Goal: Information Seeking & Learning: Learn about a topic

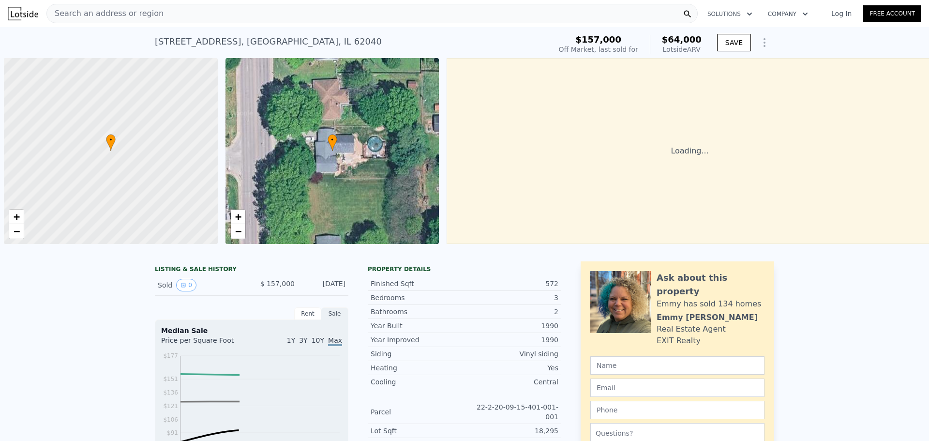
scroll to position [0, 4]
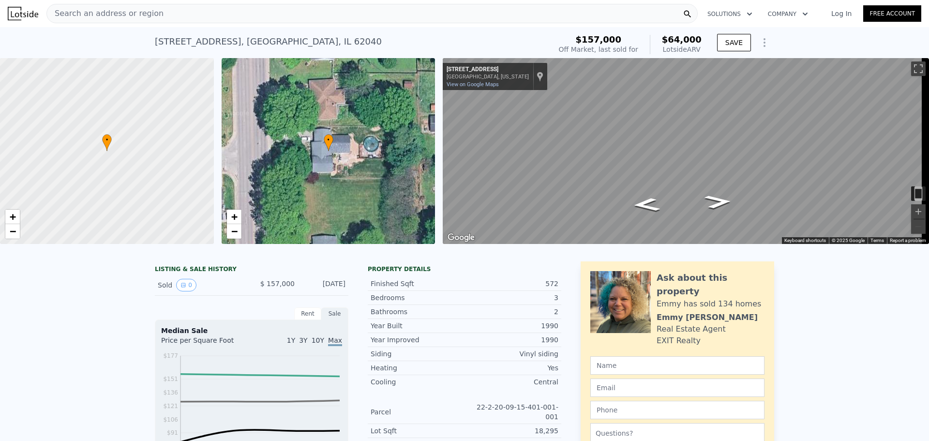
click at [308, 14] on div "Search an address or region" at bounding box center [371, 13] width 651 height 19
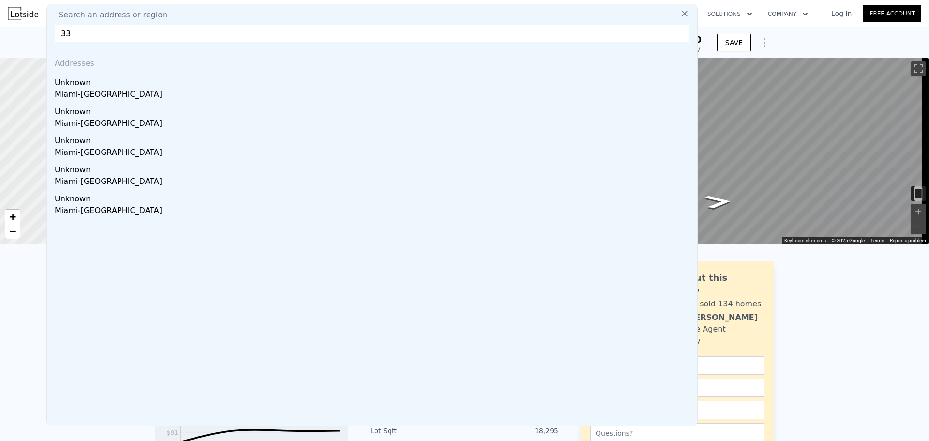
type input "3"
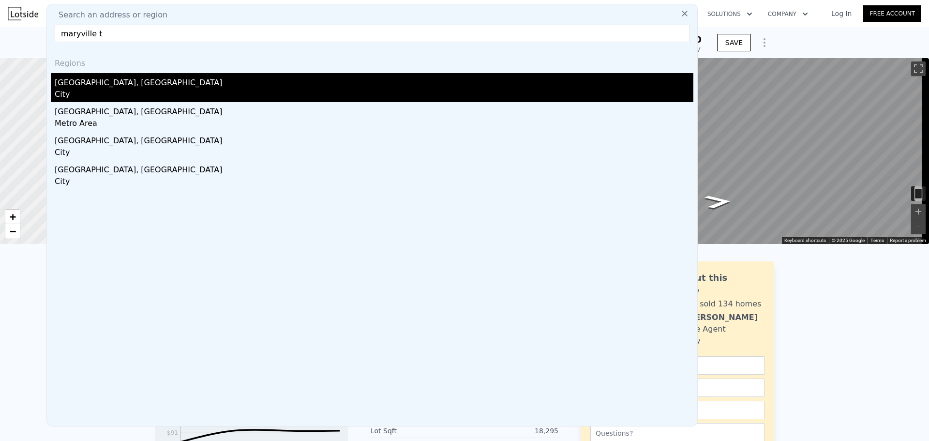
type input "maryville t"
click at [164, 98] on div "City" at bounding box center [374, 96] width 638 height 14
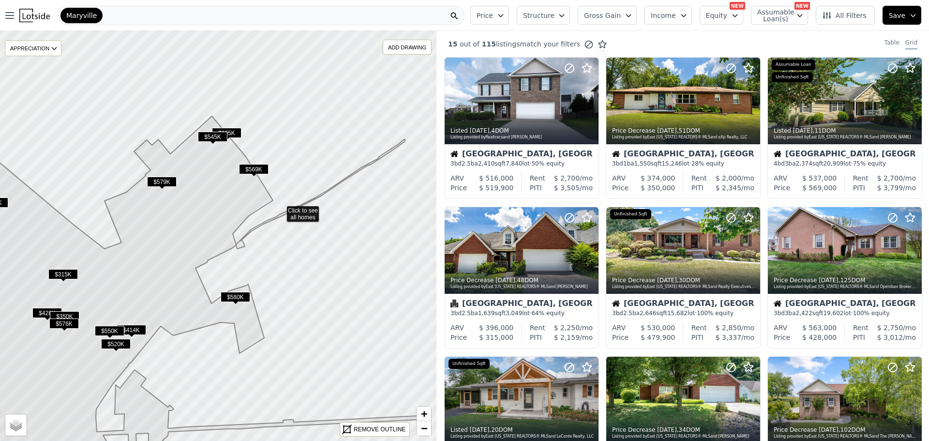
drag, startPoint x: 320, startPoint y: 185, endPoint x: 281, endPoint y: 208, distance: 45.8
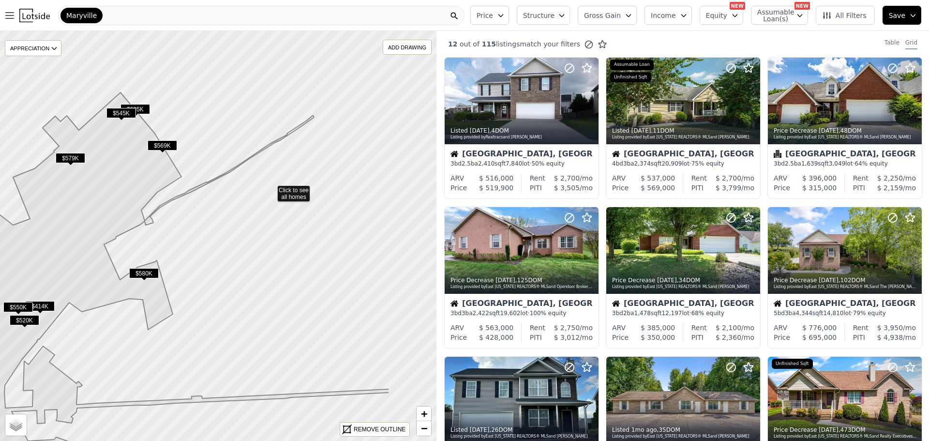
drag, startPoint x: 355, startPoint y: 212, endPoint x: 272, endPoint y: 189, distance: 85.4
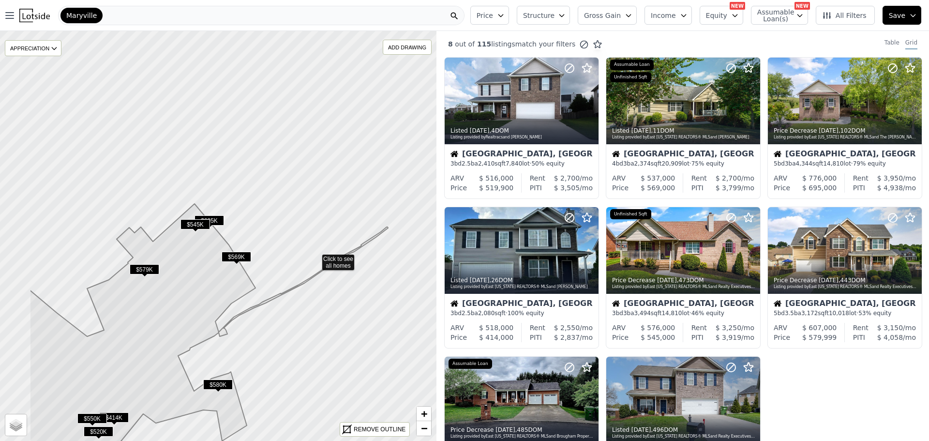
drag, startPoint x: 250, startPoint y: 163, endPoint x: 325, endPoint y: 272, distance: 132.2
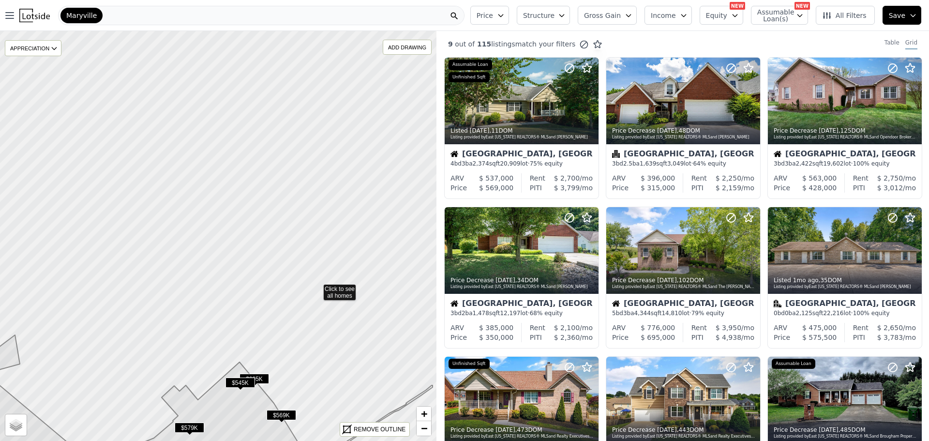
drag, startPoint x: 293, startPoint y: 157, endPoint x: 317, endPoint y: 287, distance: 131.8
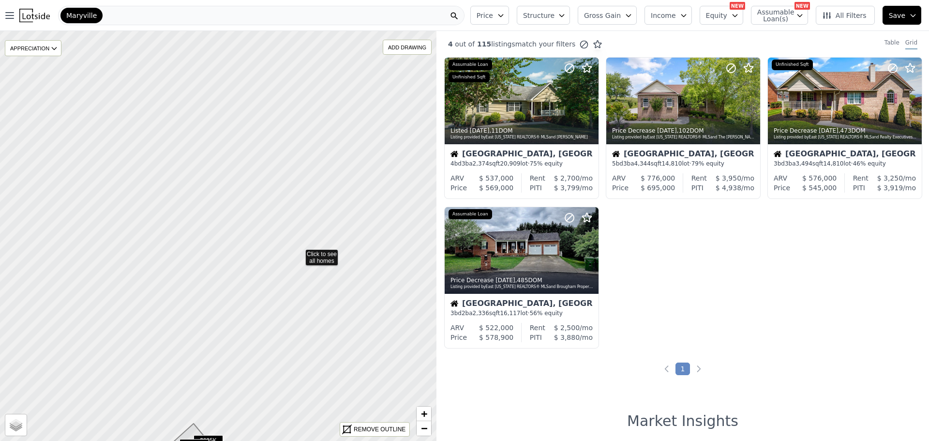
drag, startPoint x: 345, startPoint y: 191, endPoint x: 299, endPoint y: 252, distance: 76.3
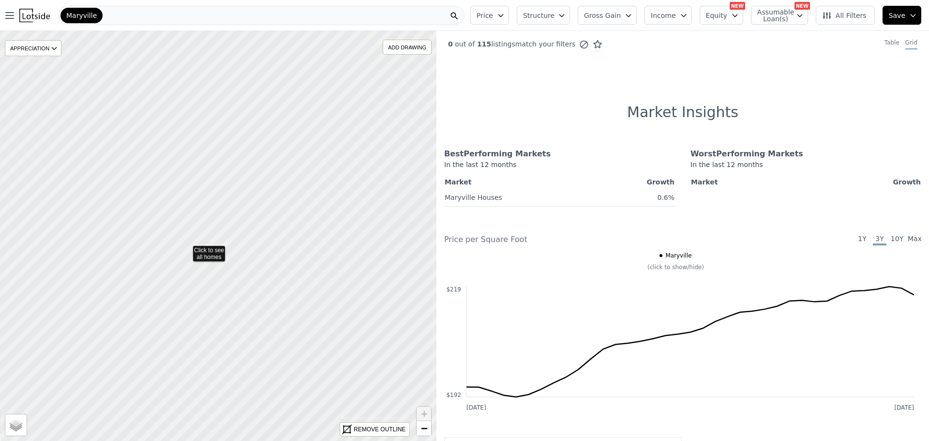
click at [186, 249] on icon at bounding box center [218, 235] width 526 height 494
drag, startPoint x: 262, startPoint y: 254, endPoint x: 274, endPoint y: 255, distance: 12.2
click at [274, 255] on div at bounding box center [217, 235] width 523 height 491
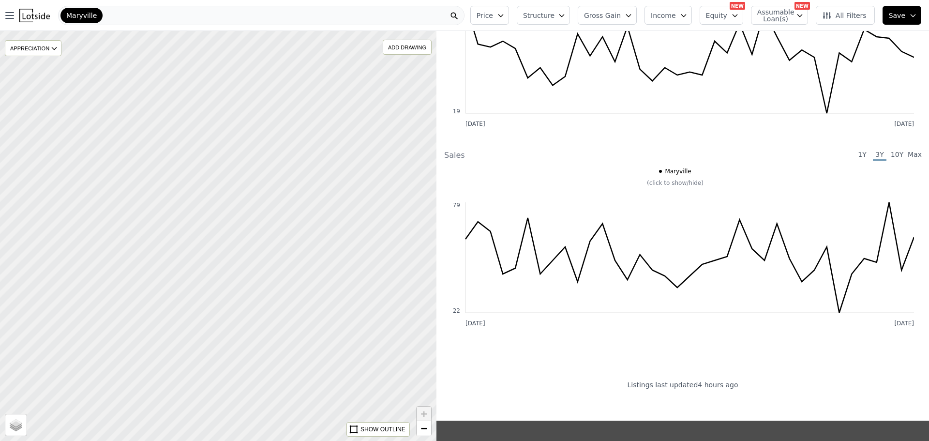
scroll to position [387, 0]
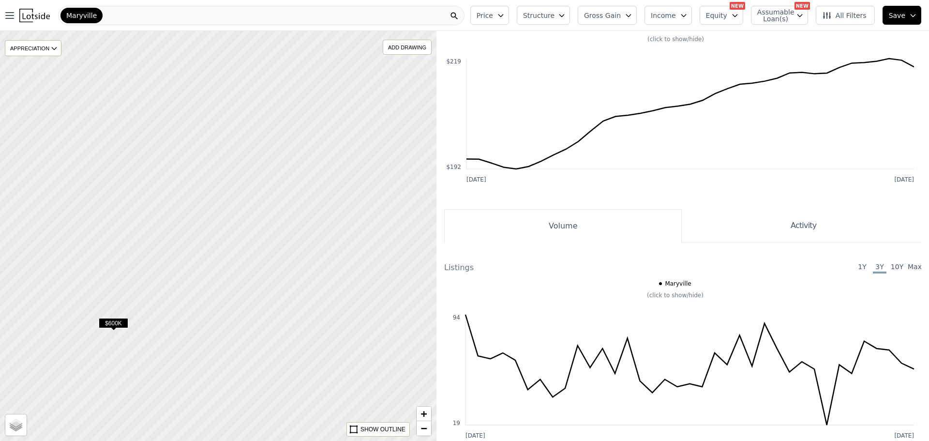
scroll to position [546, 0]
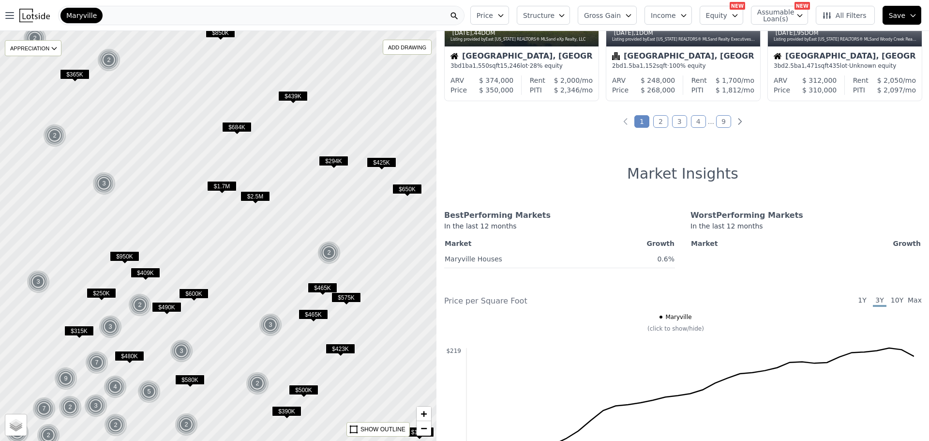
scroll to position [994, 0]
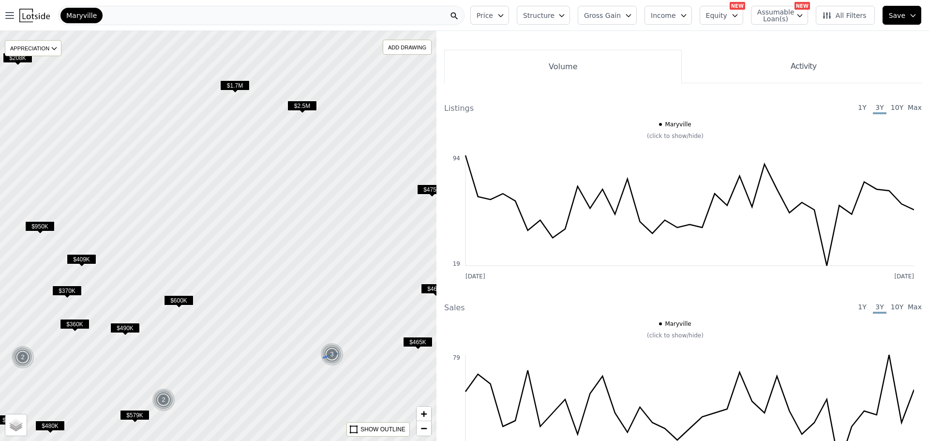
click at [328, 350] on img at bounding box center [332, 353] width 24 height 23
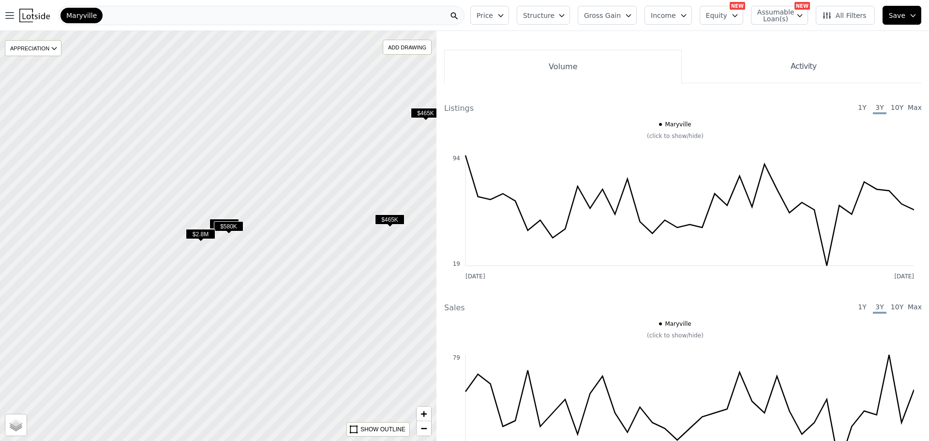
scroll to position [696, 0]
drag, startPoint x: 227, startPoint y: 269, endPoint x: 357, endPoint y: 349, distance: 152.2
click at [357, 349] on div at bounding box center [217, 235] width 523 height 491
drag, startPoint x: 209, startPoint y: 234, endPoint x: 304, endPoint y: 268, distance: 100.8
click at [304, 268] on div at bounding box center [217, 235] width 523 height 491
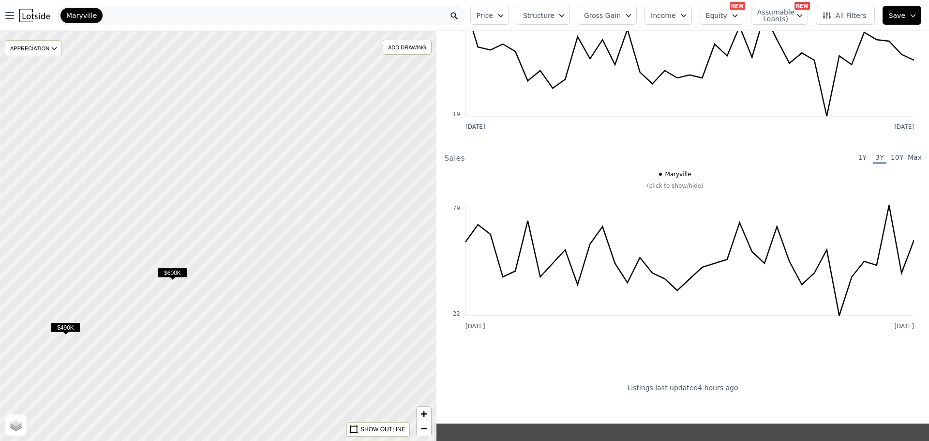
scroll to position [546, 0]
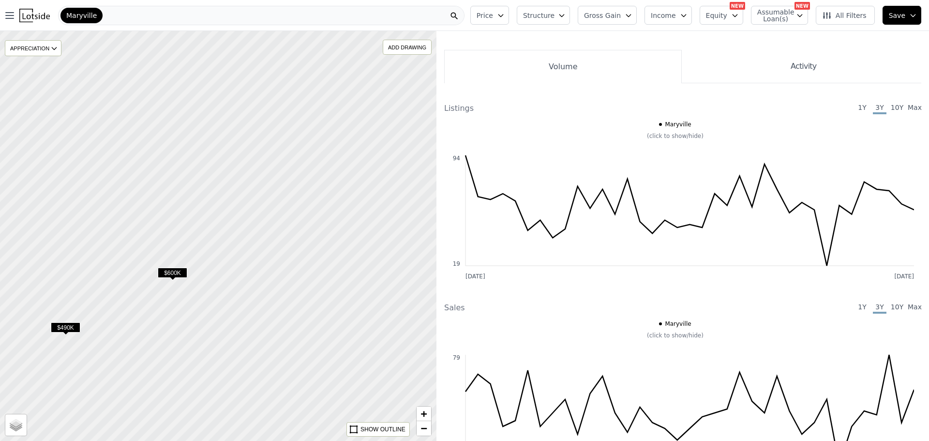
click at [175, 272] on span "$600K" at bounding box center [173, 272] width 30 height 10
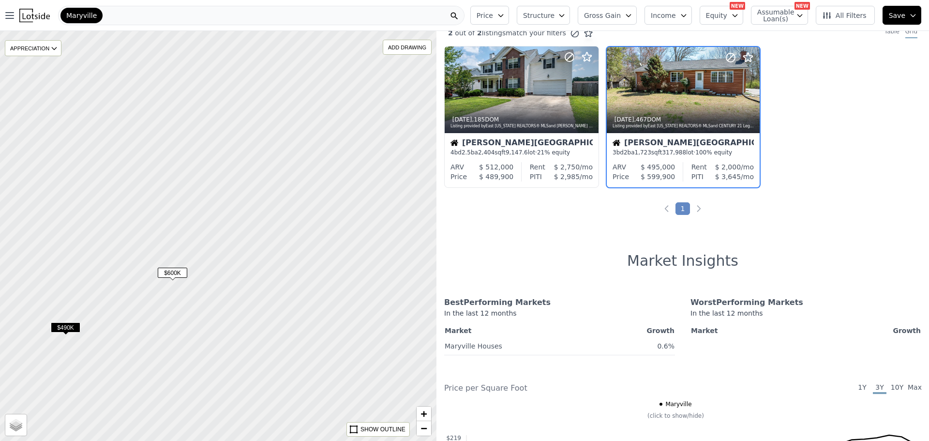
scroll to position [0, 0]
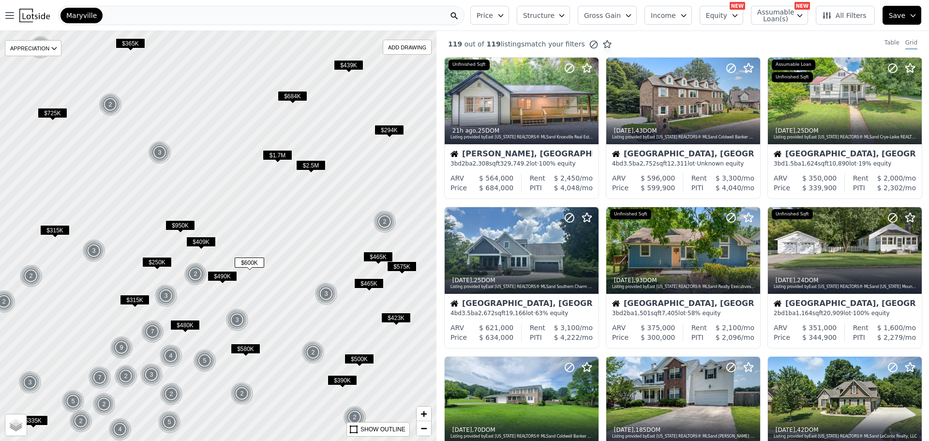
click at [318, 165] on span "$2.5M" at bounding box center [311, 165] width 30 height 10
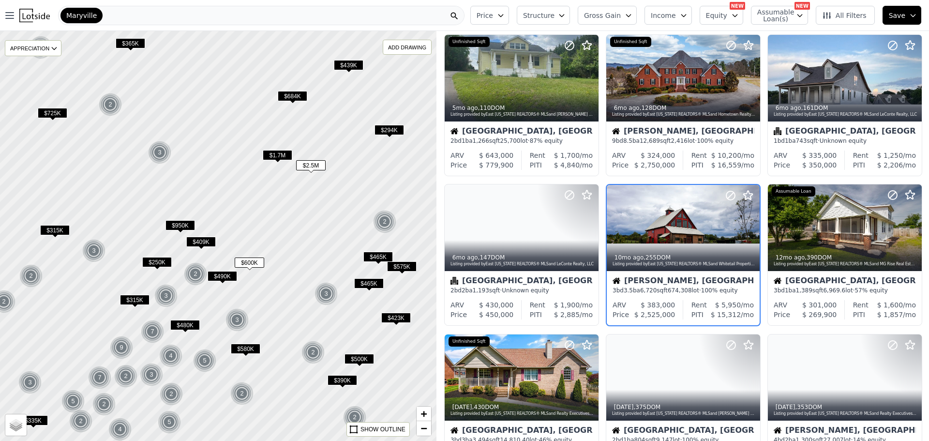
scroll to position [176, 0]
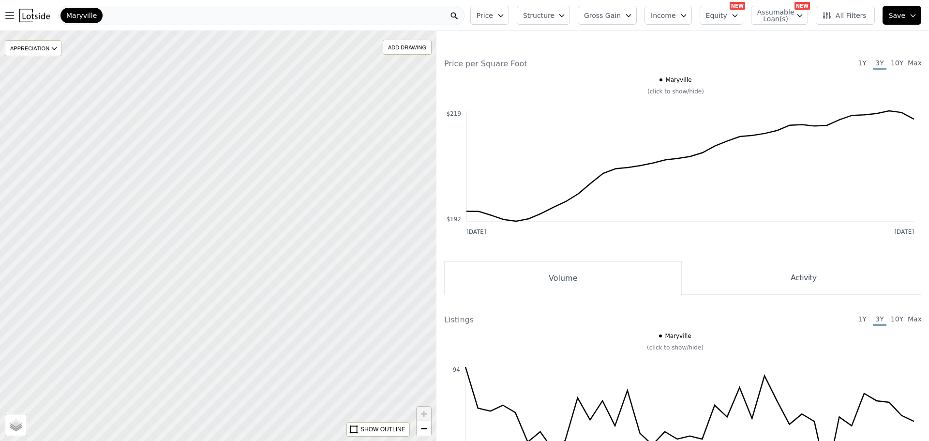
click at [128, 268] on div at bounding box center [217, 235] width 523 height 491
click at [231, 267] on div at bounding box center [217, 235] width 523 height 491
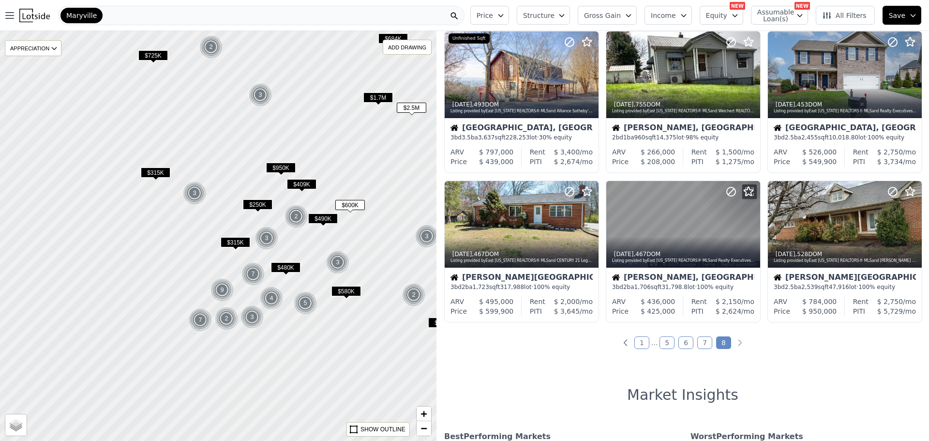
drag, startPoint x: 159, startPoint y: 354, endPoint x: 311, endPoint y: 239, distance: 190.0
click at [312, 239] on div at bounding box center [219, 233] width 523 height 491
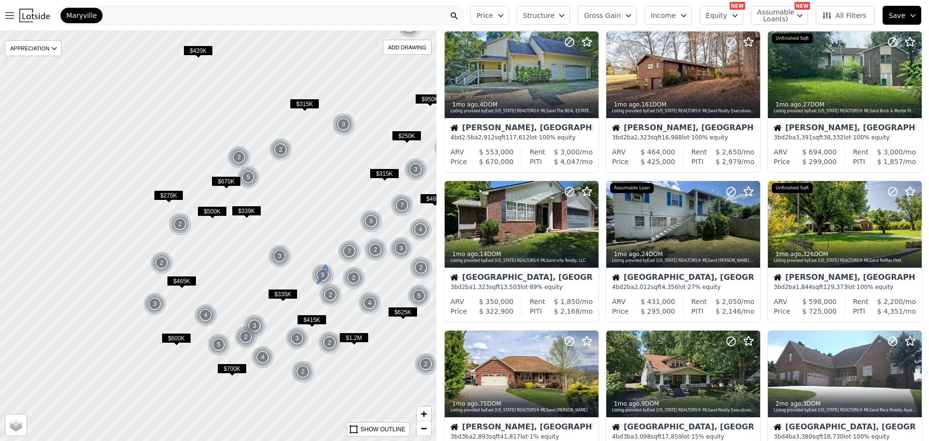
drag, startPoint x: 169, startPoint y: 329, endPoint x: 321, endPoint y: 266, distance: 164.6
click at [321, 266] on img at bounding box center [323, 274] width 24 height 23
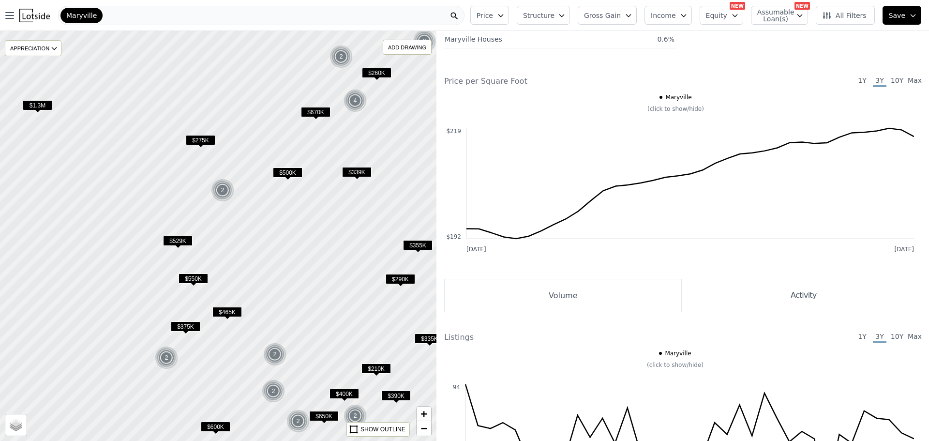
click at [189, 325] on span "$375K" at bounding box center [186, 326] width 30 height 10
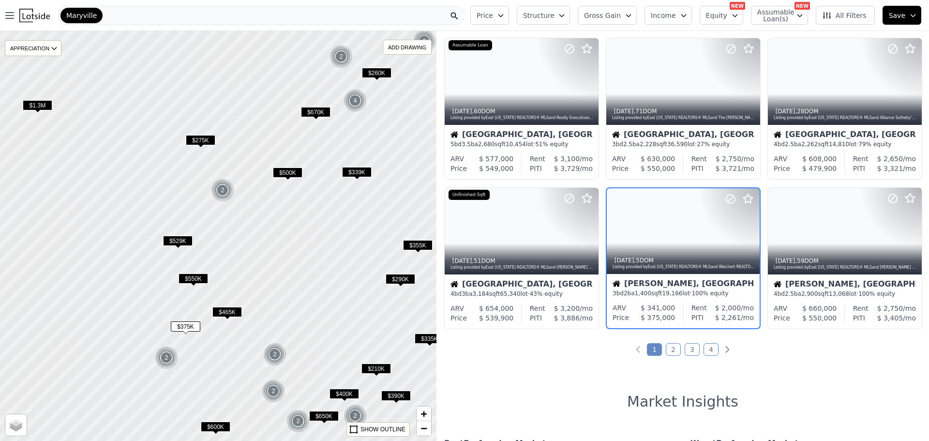
scroll to position [325, 0]
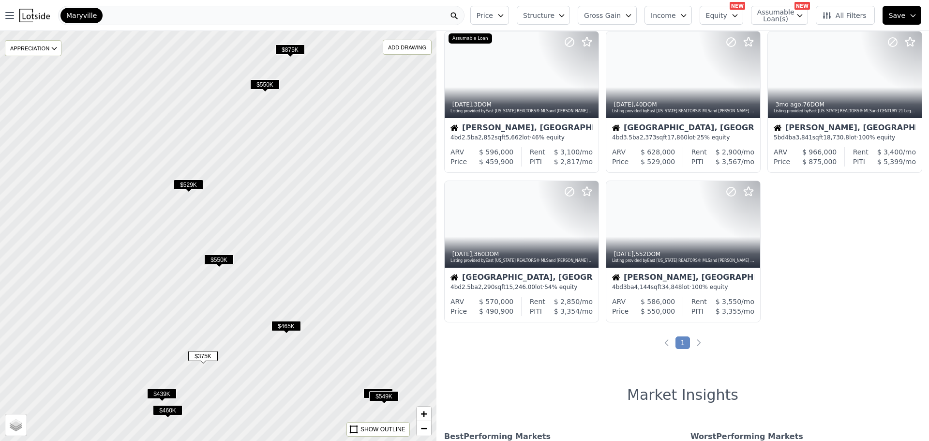
scroll to position [26, 0]
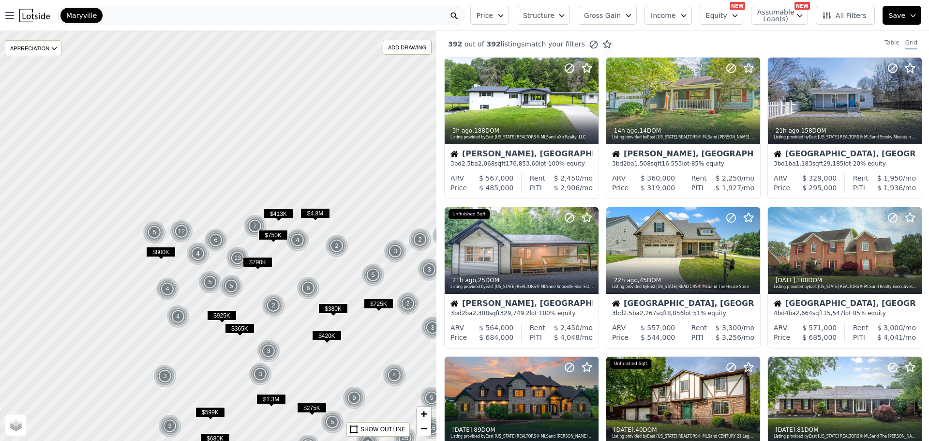
drag, startPoint x: 276, startPoint y: 331, endPoint x: 297, endPoint y: 369, distance: 43.3
click at [297, 369] on div at bounding box center [218, 236] width 523 height 491
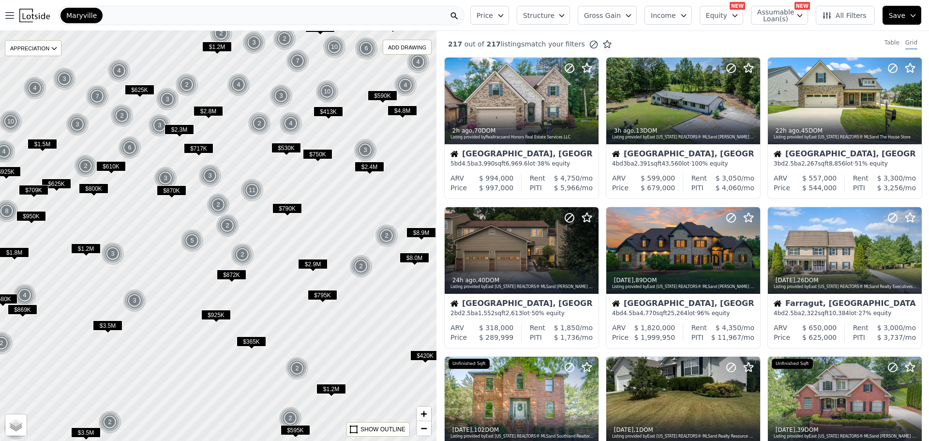
click at [257, 343] on span "$365K" at bounding box center [252, 341] width 30 height 10
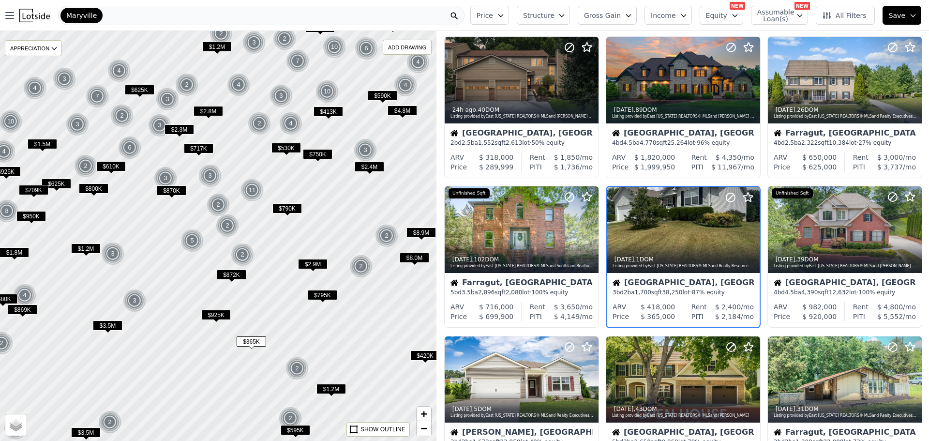
scroll to position [176, 0]
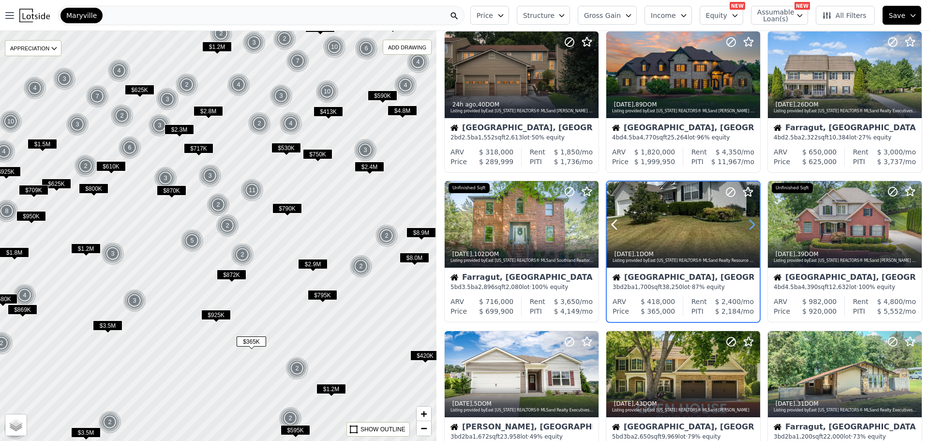
click at [752, 223] on icon at bounding box center [752, 224] width 4 height 9
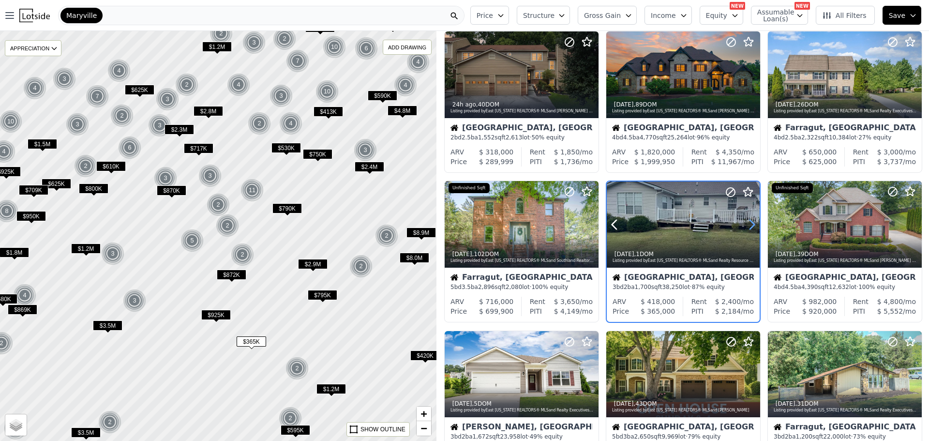
click at [749, 224] on icon at bounding box center [751, 224] width 15 height 15
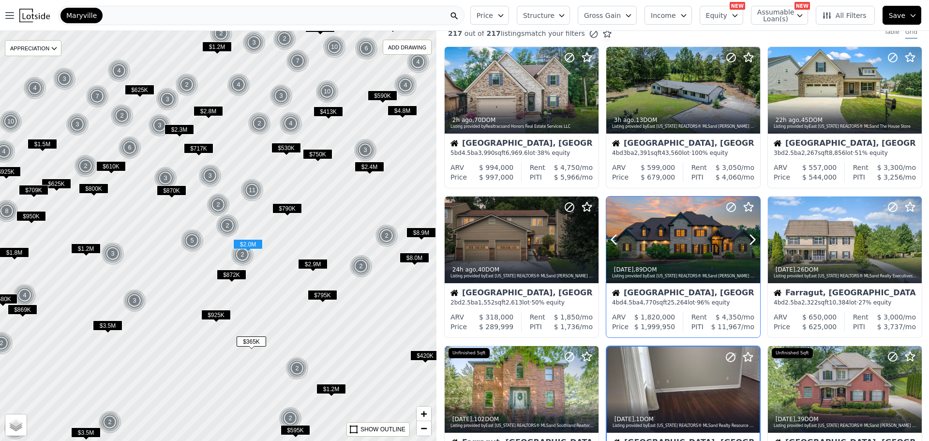
scroll to position [0, 0]
